Goal: Information Seeking & Learning: Understand process/instructions

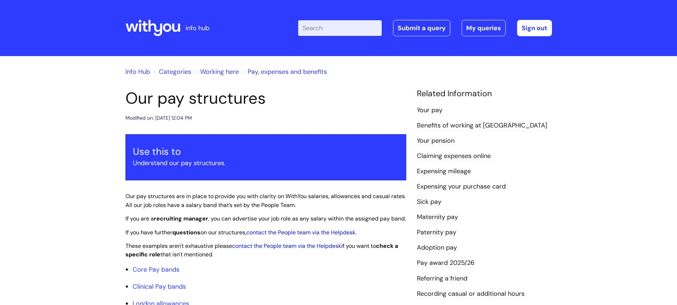
click at [324, 28] on input "Enter your search term here..." at bounding box center [340, 28] width 84 height 16
type input "invoise request"
click button "Search" at bounding box center [0, 0] width 0 height 0
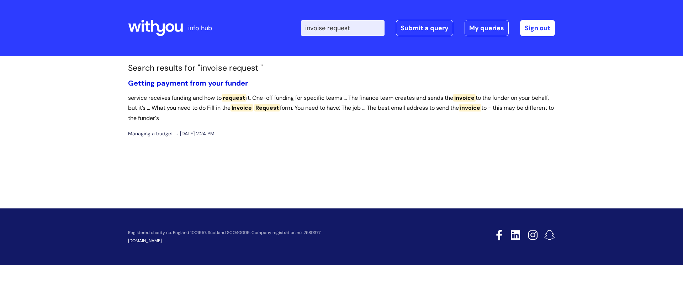
click at [200, 83] on link "Getting payment from your funder" at bounding box center [188, 83] width 120 height 9
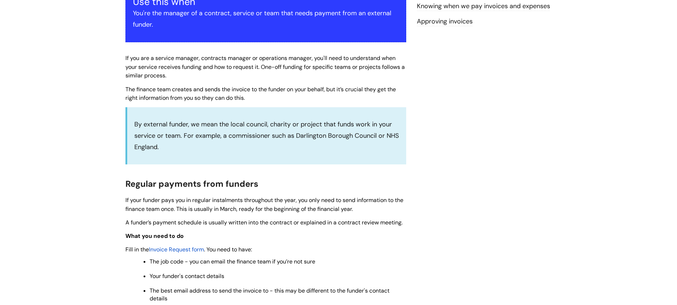
scroll to position [213, 0]
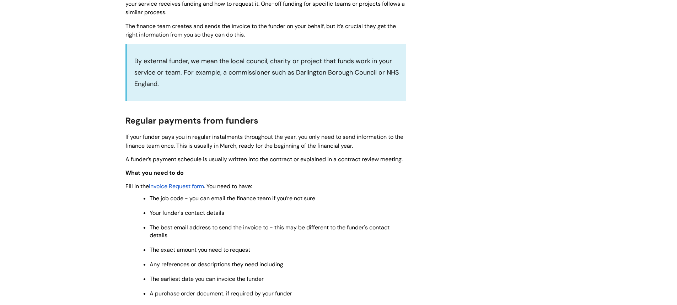
click at [193, 186] on span "Invoice Request form" at bounding box center [176, 186] width 55 height 7
